Goal: Find specific fact: Find specific fact

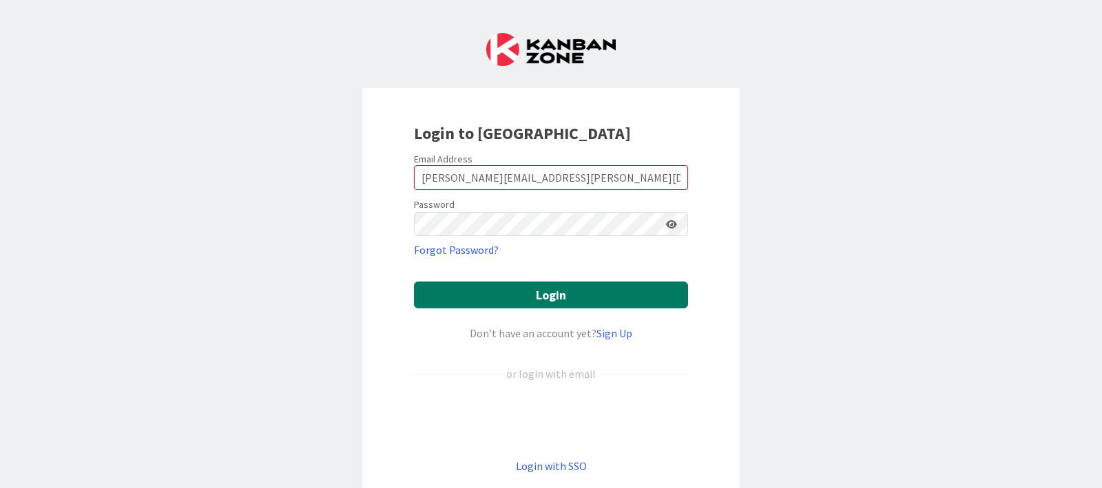
click at [544, 291] on button "Login" at bounding box center [551, 295] width 274 height 27
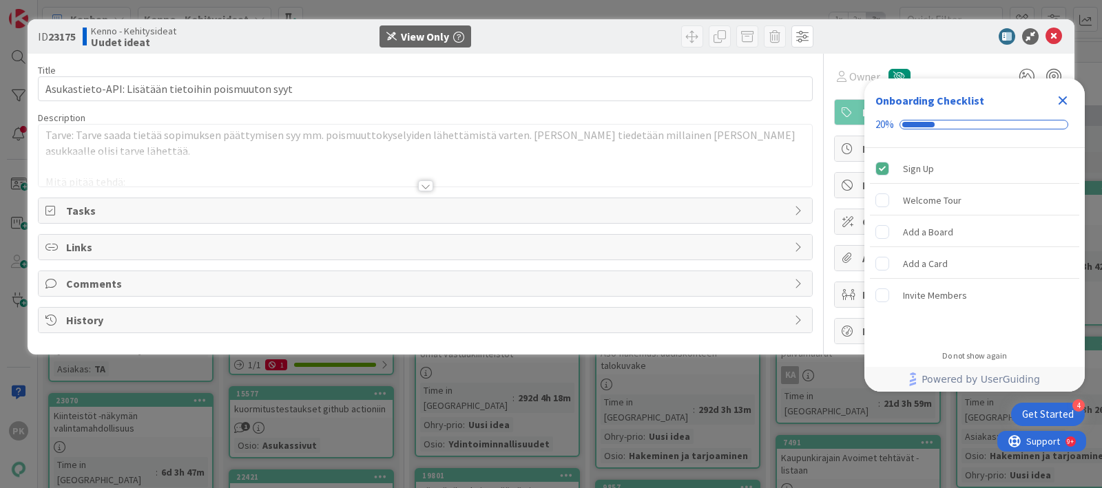
click at [419, 185] on div at bounding box center [425, 185] width 15 height 11
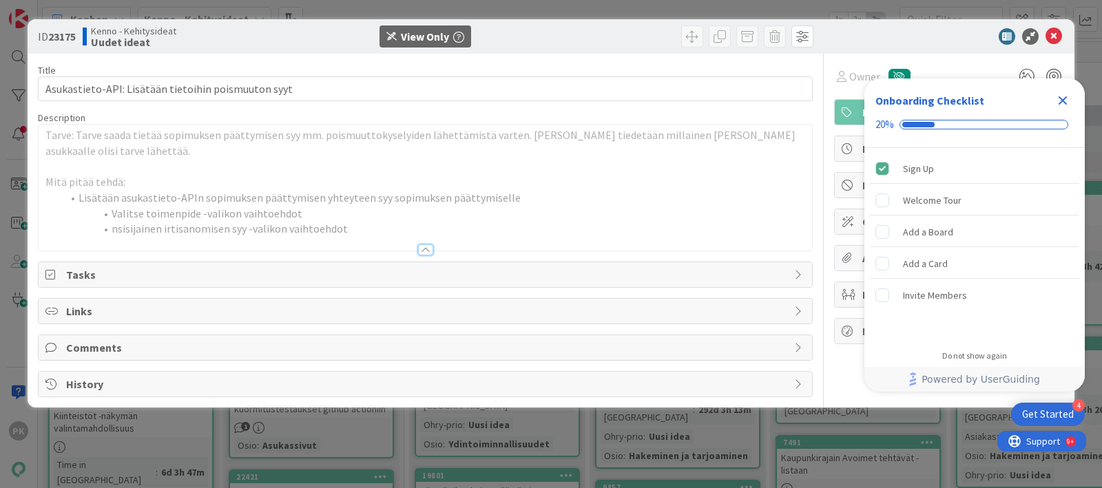
click at [1060, 102] on icon "Close Checklist" at bounding box center [1062, 100] width 17 height 17
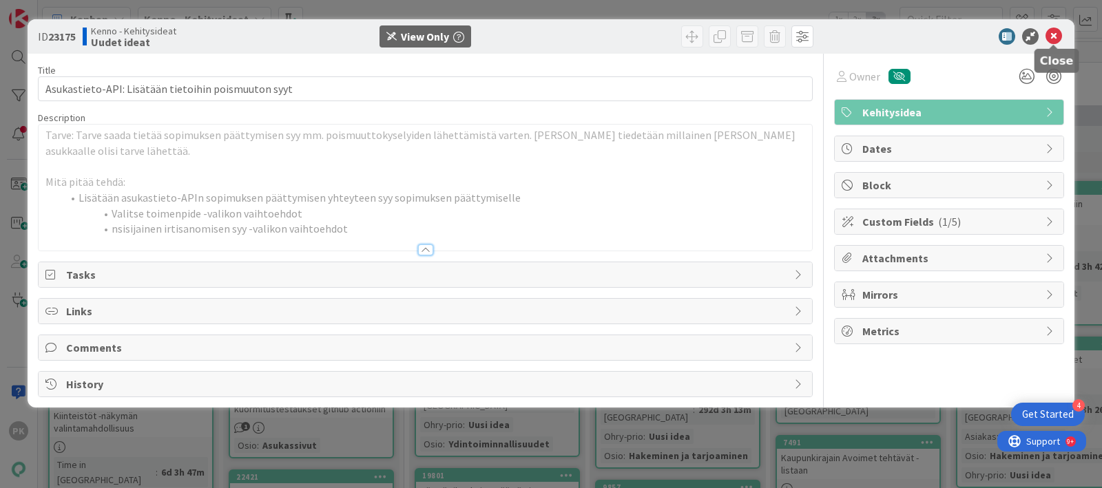
click at [1052, 35] on icon at bounding box center [1053, 36] width 17 height 17
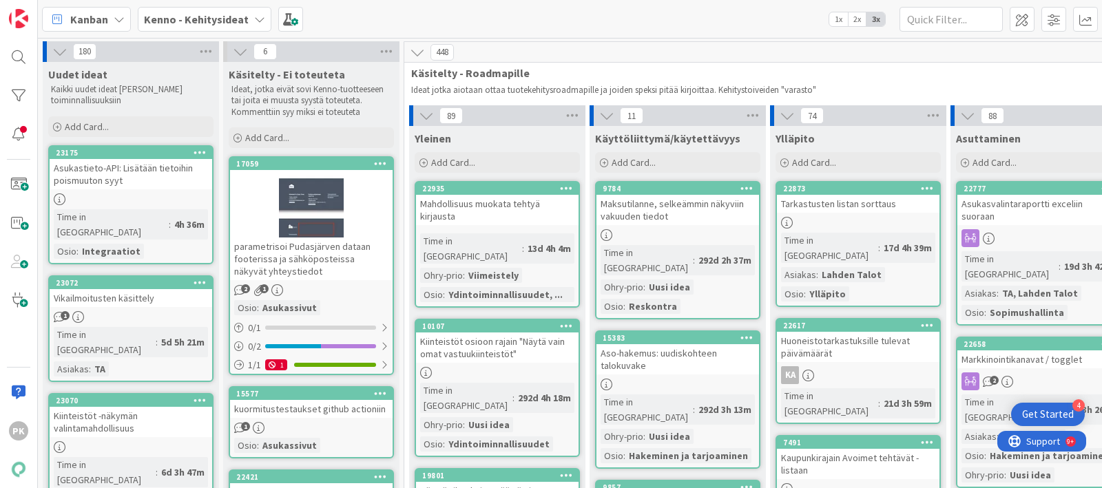
click at [136, 180] on div "Asukastieto-API: Lisätään tietoihin poismuuton syyt" at bounding box center [131, 174] width 163 height 30
click at [136, 180] on div "180 Uudet ideat Kaikki uudet ideat [PERSON_NAME] toiminnallisuuksiin Add Card..…" at bounding box center [570, 263] width 1064 height 450
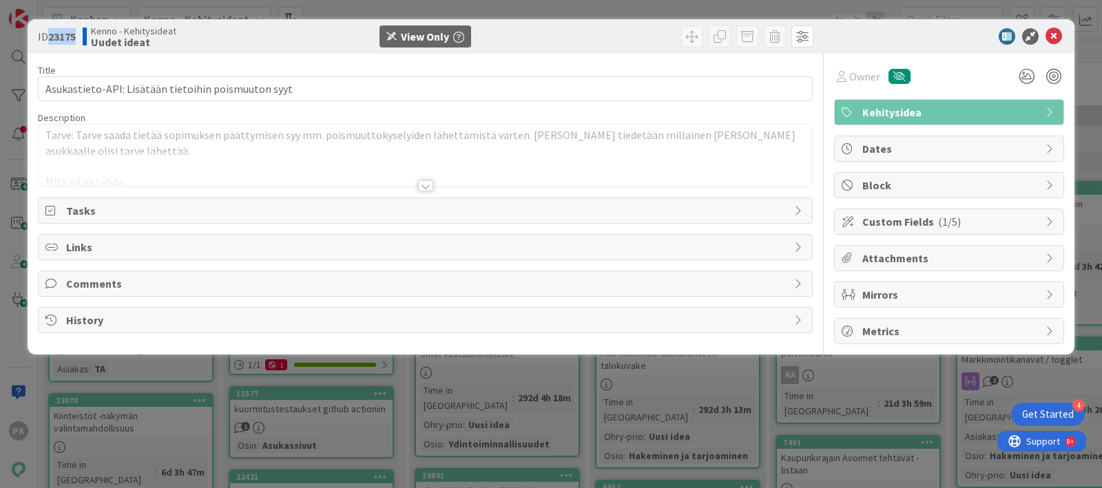
drag, startPoint x: 78, startPoint y: 39, endPoint x: 47, endPoint y: 38, distance: 31.0
click at [47, 38] on span "ID 23175" at bounding box center [57, 36] width 38 height 17
copy span "23175"
